Goal: Obtain resource: Download file/media

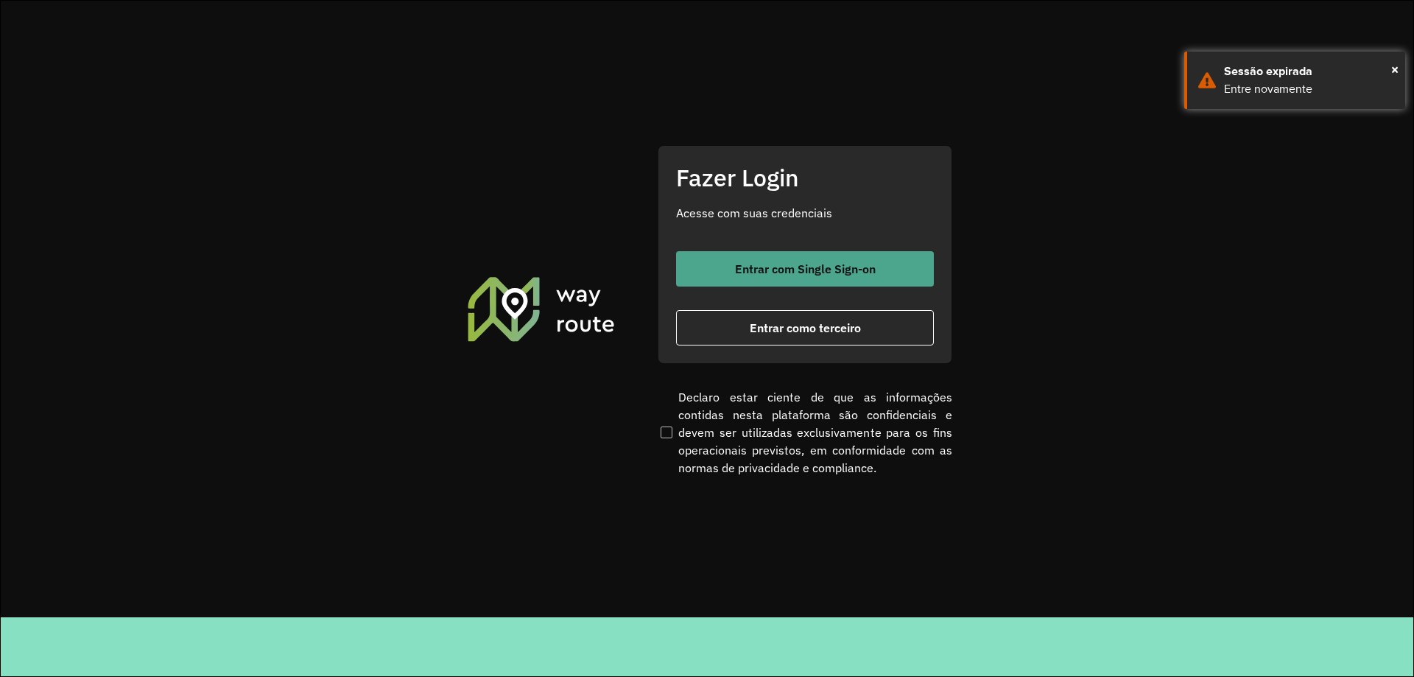
click at [841, 269] on span "Entrar com Single Sign-on" at bounding box center [805, 269] width 141 height 12
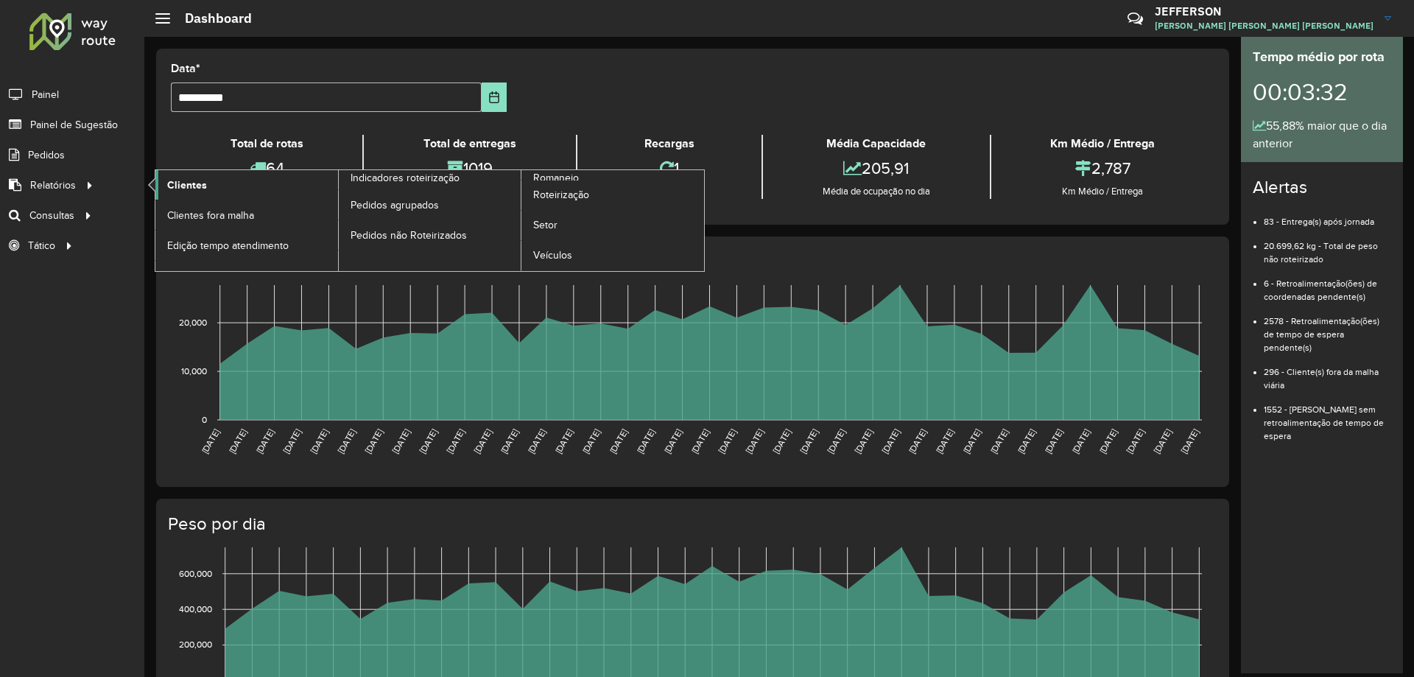
click at [181, 194] on link "Clientes" at bounding box center [246, 184] width 183 height 29
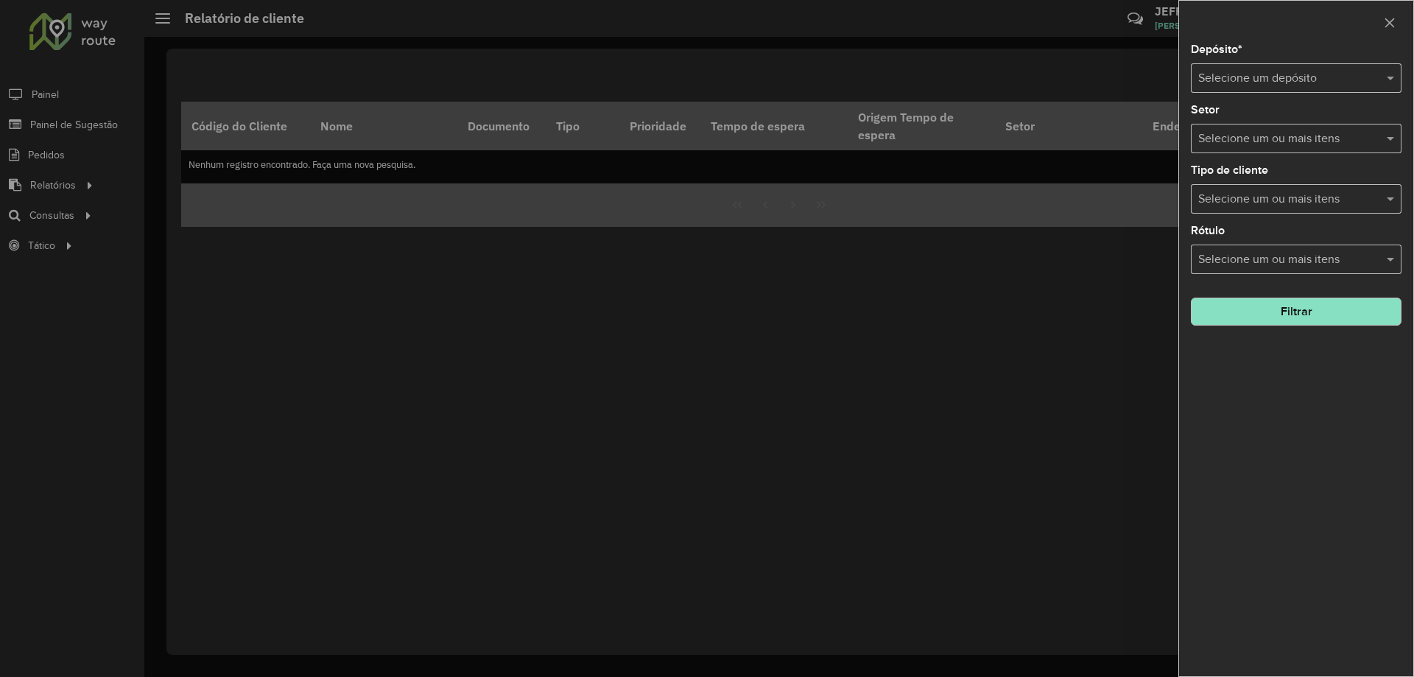
click at [1209, 74] on input "text" at bounding box center [1281, 79] width 166 height 18
click at [1224, 115] on span "CDD Jacarepaguá" at bounding box center [1243, 120] width 93 height 13
click at [1290, 320] on button "Filtrar" at bounding box center [1295, 311] width 211 height 28
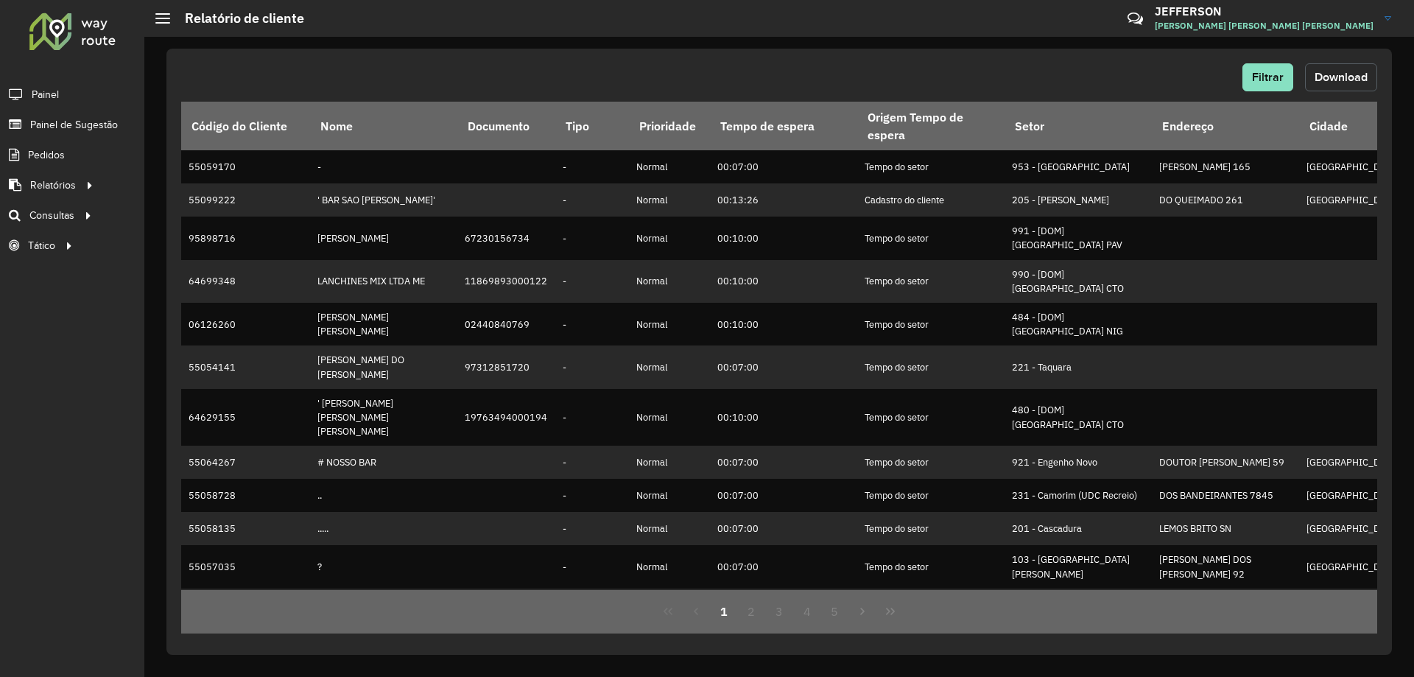
click at [1327, 71] on span "Download" at bounding box center [1340, 77] width 53 height 13
